Goal: Task Accomplishment & Management: Complete application form

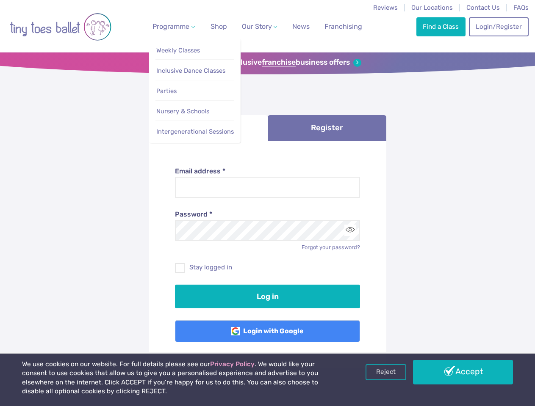
click at [172, 26] on span "Programme" at bounding box center [170, 26] width 37 height 8
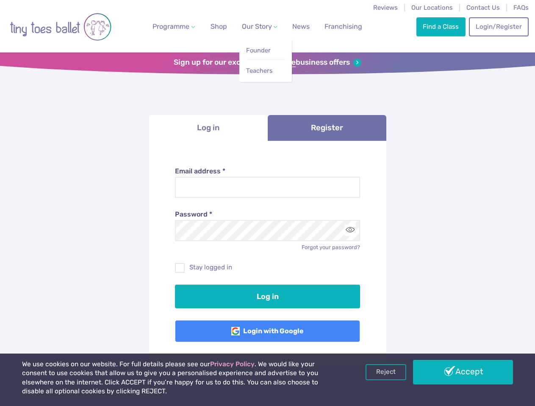
click at [252, 26] on span "Our Story" at bounding box center [257, 26] width 30 height 8
click at [267, 63] on strong "franchise" at bounding box center [279, 62] width 34 height 9
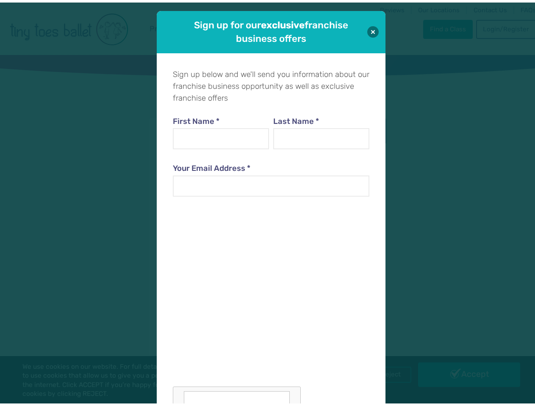
scroll to position [8, 0]
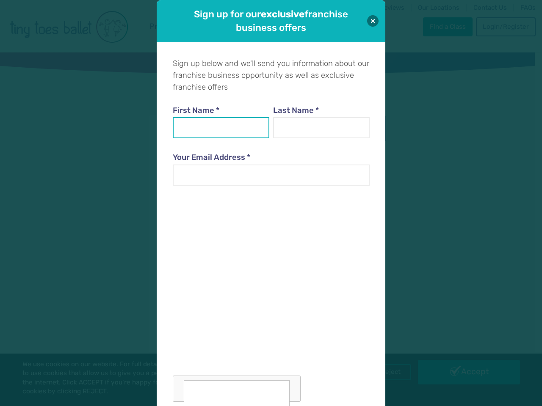
click at [208, 128] on input "First Name *" at bounding box center [221, 127] width 97 height 21
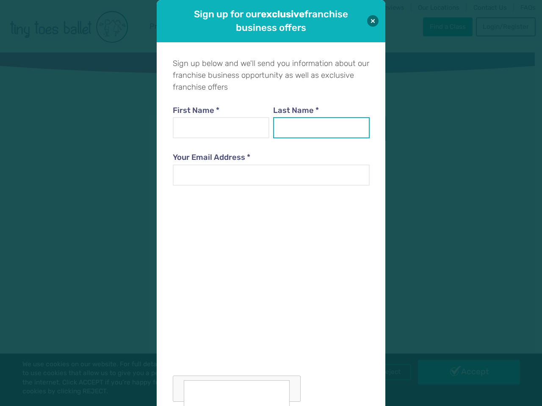
click at [327, 128] on input "Last Name *" at bounding box center [321, 127] width 97 height 21
click at [350, 230] on div at bounding box center [271, 299] width 196 height 207
click at [386, 372] on div "Sign up for our exclusive franchise business offers Sign up below and we'll sen…" at bounding box center [271, 203] width 542 height 406
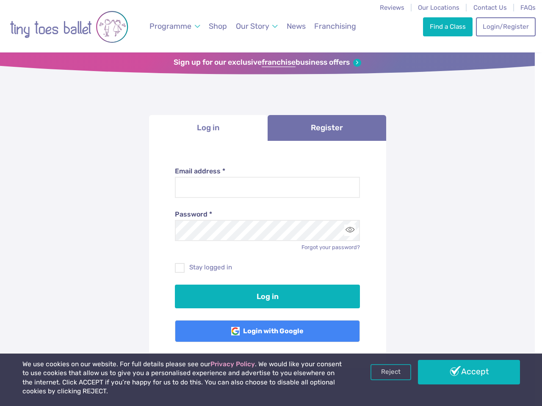
click at [463, 372] on div "Sign up for our exclusive franchise business offers Sign up below and we'll sen…" at bounding box center [271, 203] width 542 height 406
